Goal: Contribute content

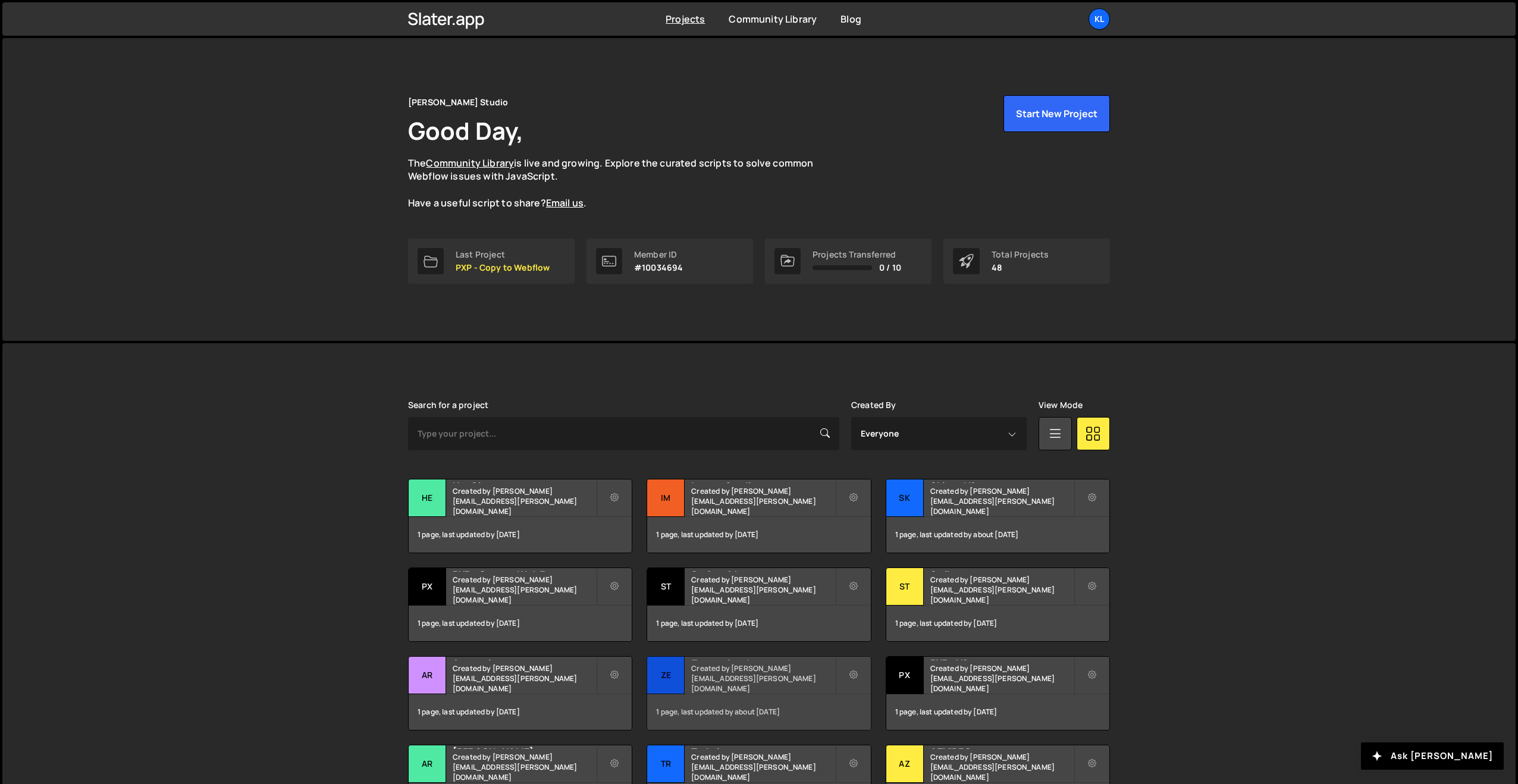
scroll to position [130, 0]
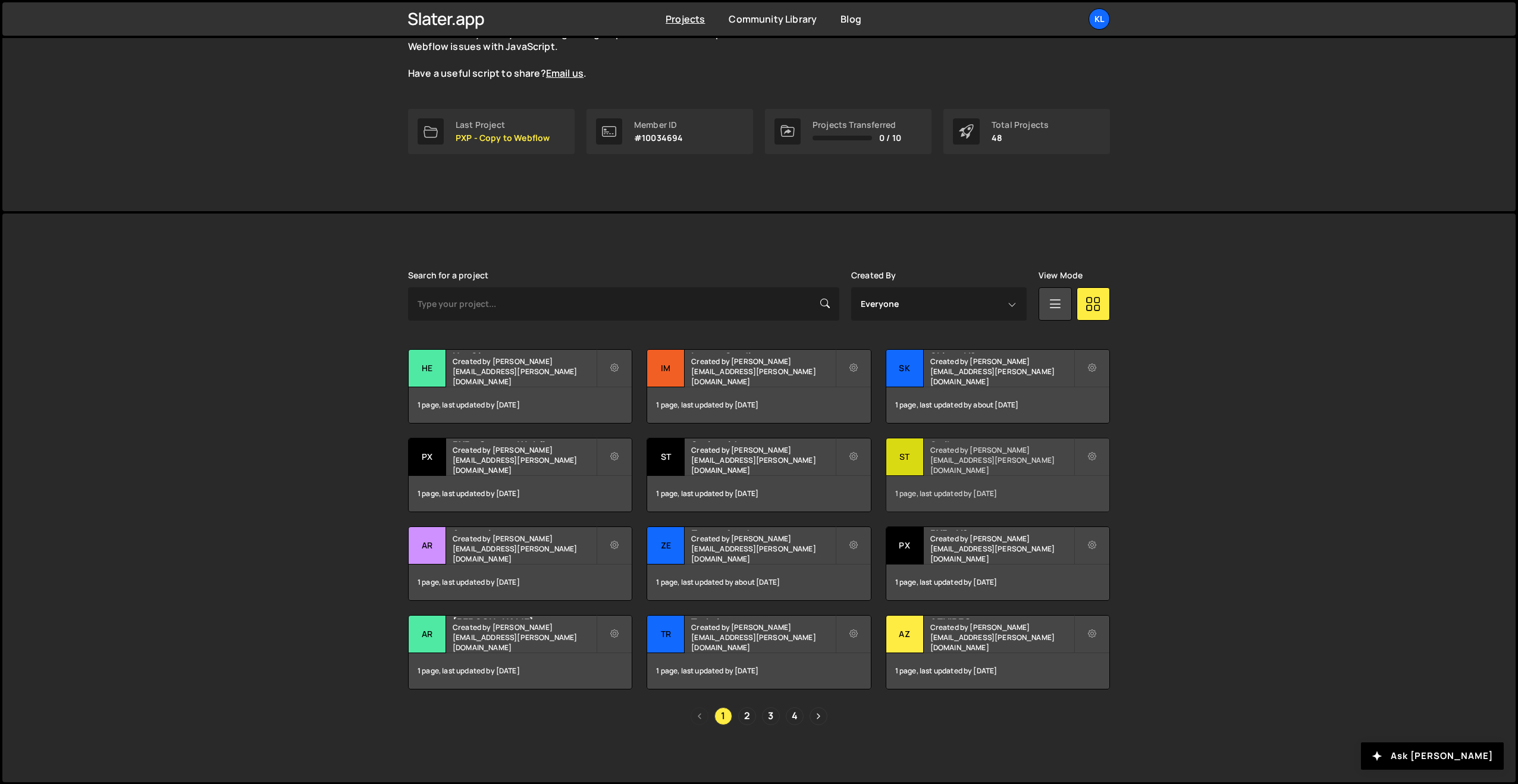
click at [940, 457] on div "Striker Created by [PERSON_NAME][EMAIL_ADDRESS][PERSON_NAME][DOMAIN_NAME]" at bounding box center [998, 457] width 223 height 37
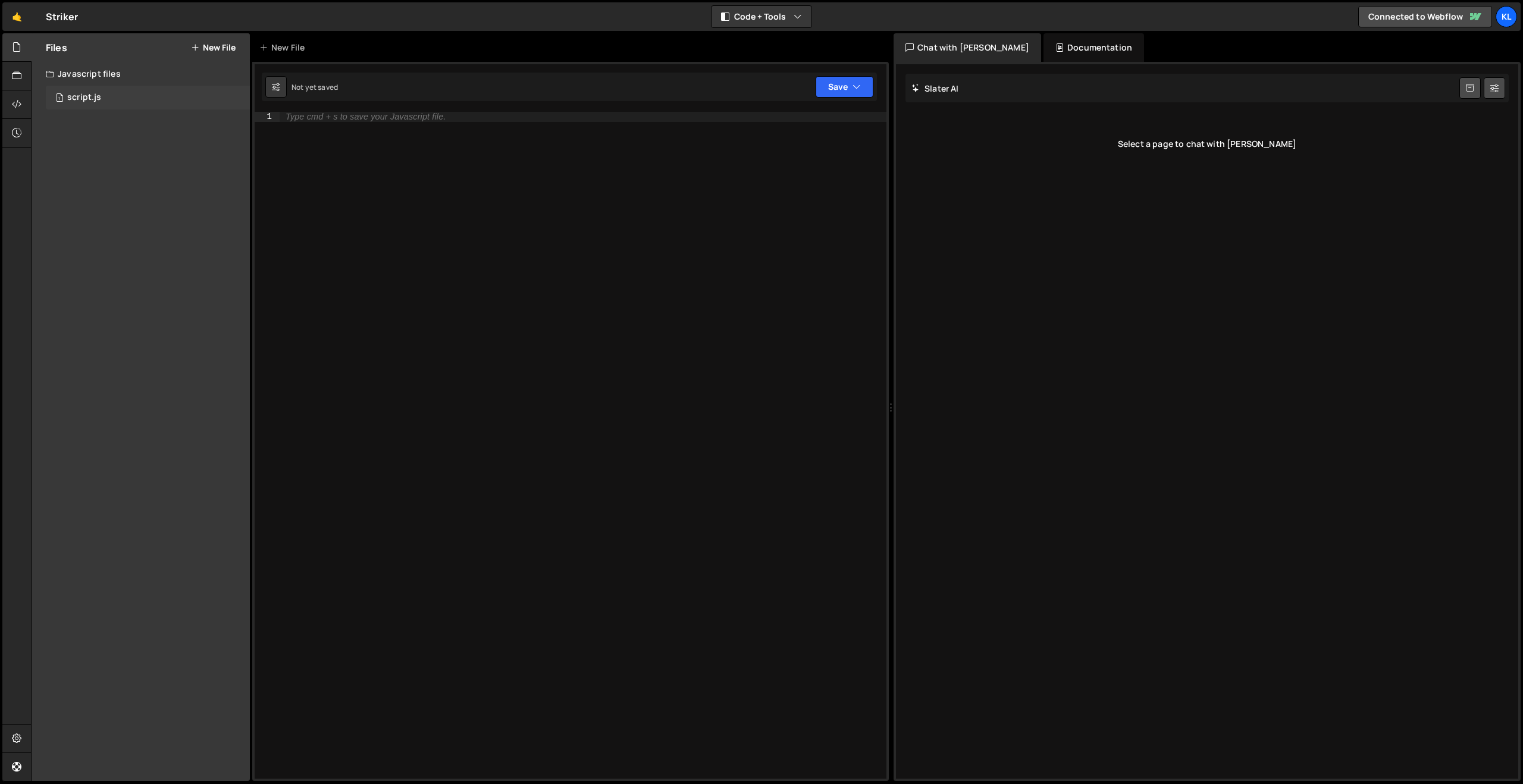
click at [121, 100] on div "1 script.js 0" at bounding box center [148, 97] width 204 height 24
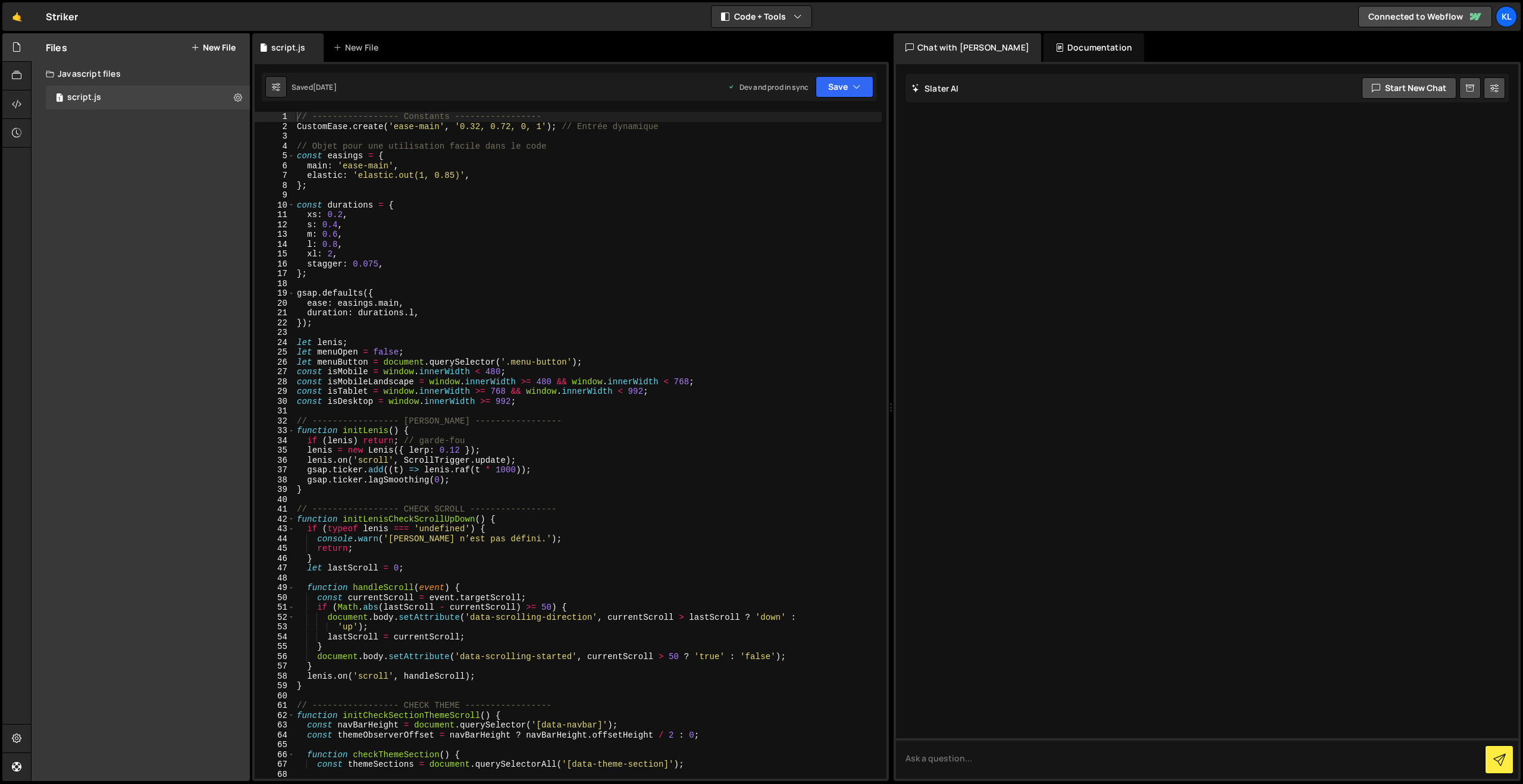
click at [599, 294] on div "// ----------------- Constants ----------------- CustomEase . create ( 'ease-ma…" at bounding box center [588, 455] width 587 height 686
type textarea "}"
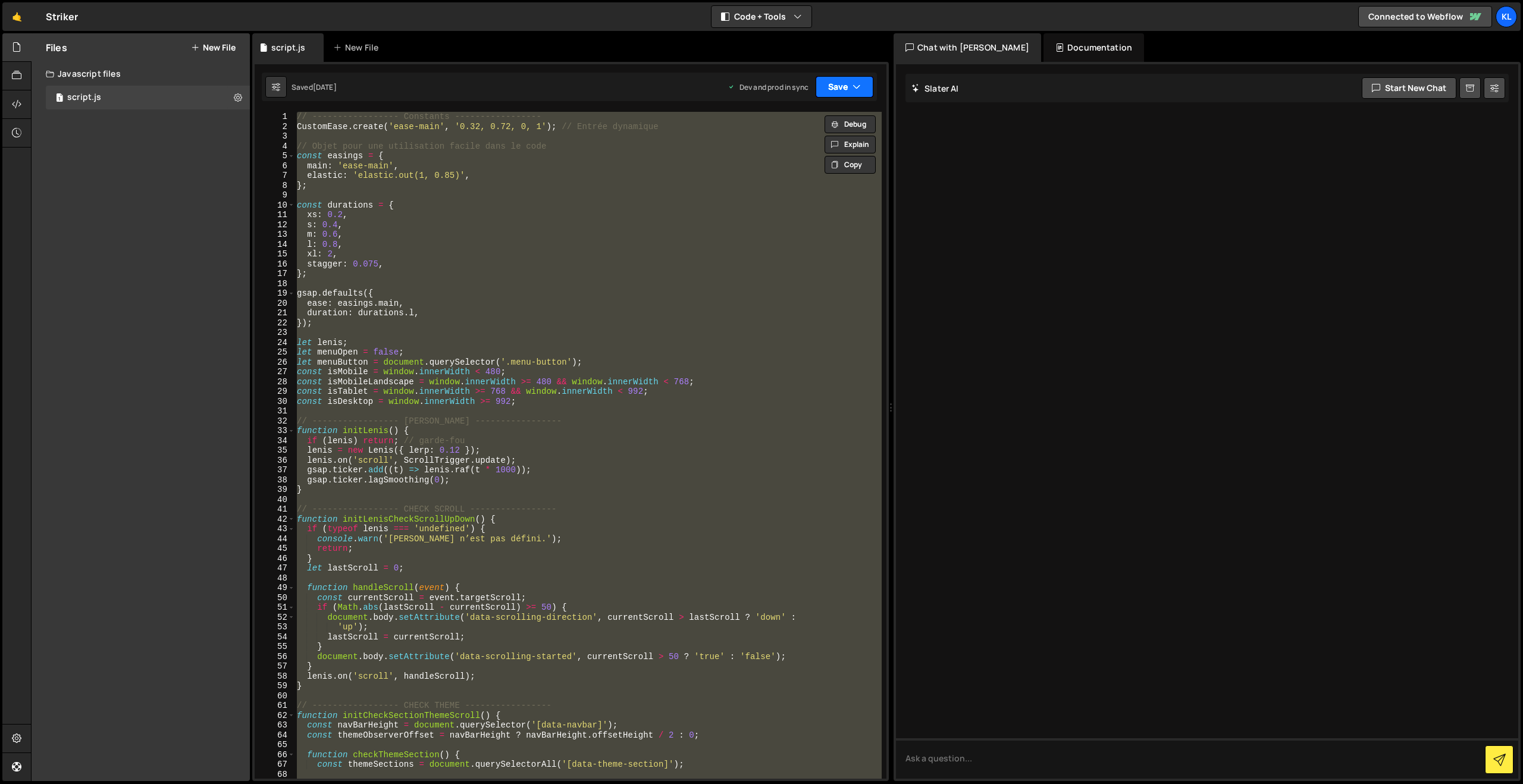
paste textarea
click at [815, 76] on div "Dev and prod in sync Upgrade to Edit Save Save to Staging S Saved 2 weeks ago S…" at bounding box center [800, 86] width 146 height 21
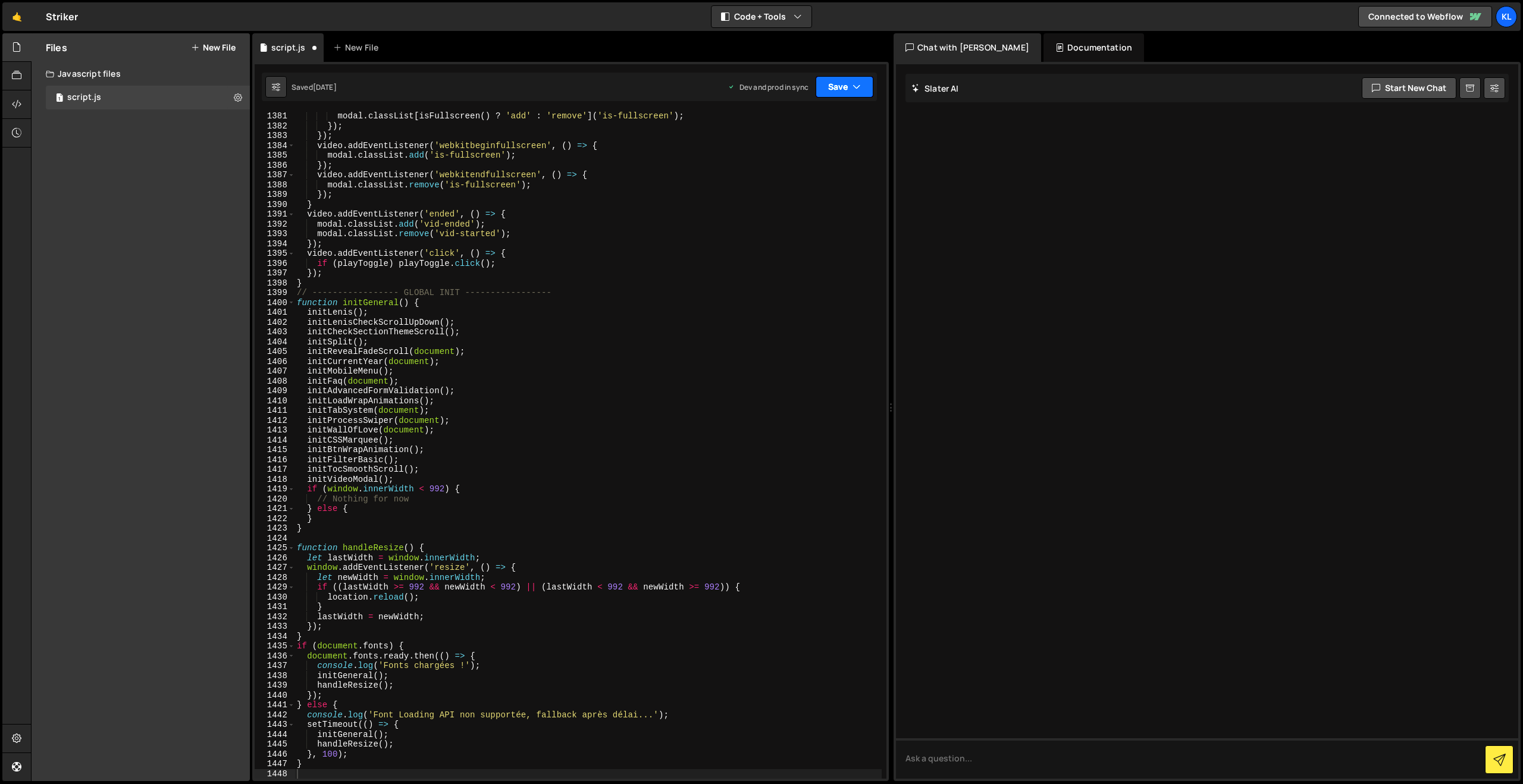
click at [846, 85] on button "Save" at bounding box center [844, 86] width 58 height 21
click at [783, 155] on div "Save to Production S" at bounding box center [804, 154] width 124 height 12
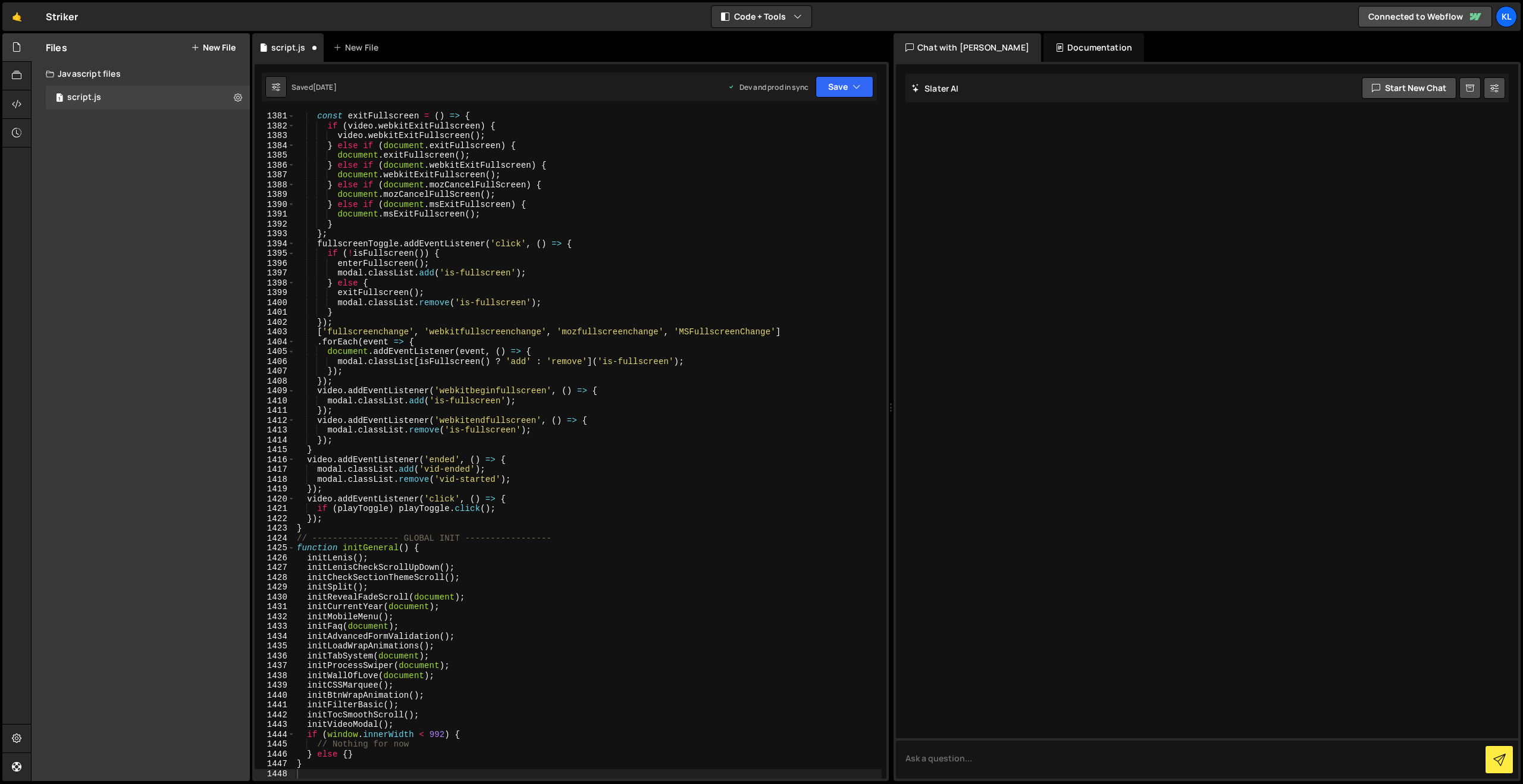
scroll to position [13541, 0]
